Goal: Find specific page/section: Find specific page/section

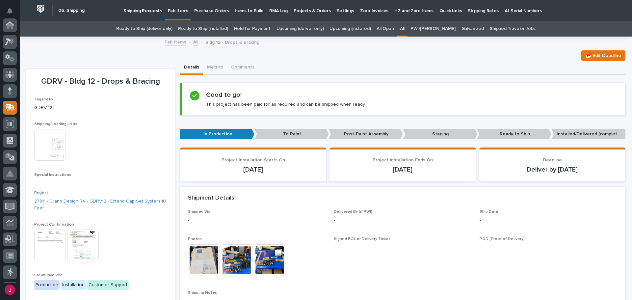
scroll to position [82, 0]
click at [137, 9] on p "Shipping Requests" at bounding box center [143, 7] width 39 height 14
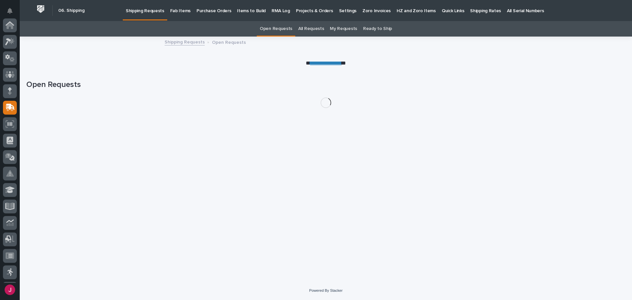
scroll to position [82, 0]
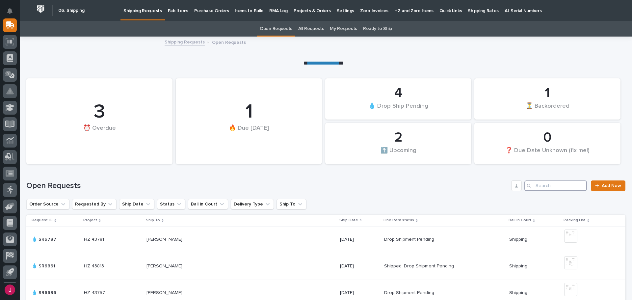
click at [533, 187] on input "Search" at bounding box center [556, 186] width 63 height 11
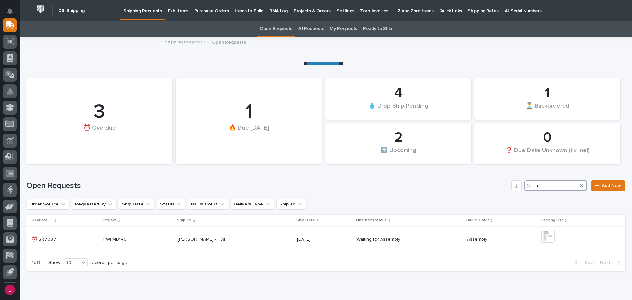
type input "m"
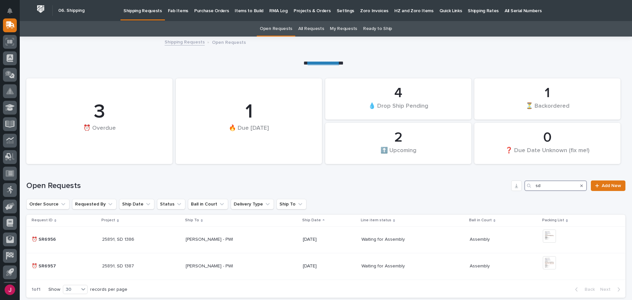
type input "sd"
click at [581, 186] on icon "Search" at bounding box center [582, 186] width 3 height 4
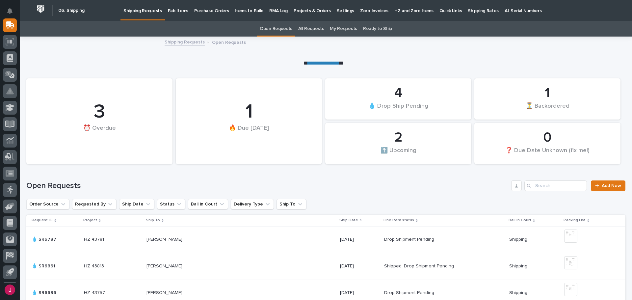
click at [296, 176] on div "Open Requests Add New" at bounding box center [326, 183] width 600 height 32
click at [246, 67] on div "2 ⬆️ Upcoming 1 🔥 Due [DATE] 4 💧 Drop Ship Pending 3 ⏰ Overdue 0 ❓ Due Date Unk…" at bounding box center [326, 117] width 600 height 100
